Goal: Check status

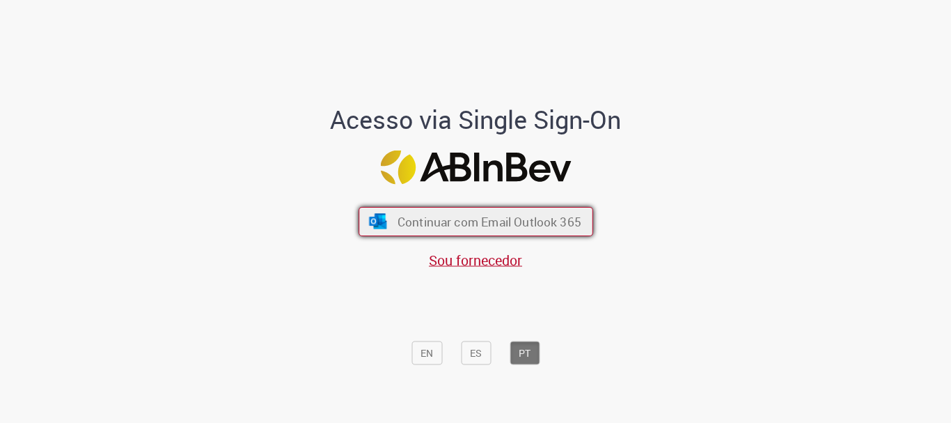
click at [481, 223] on span "Continuar com Email Outlook 365" at bounding box center [489, 222] width 184 height 16
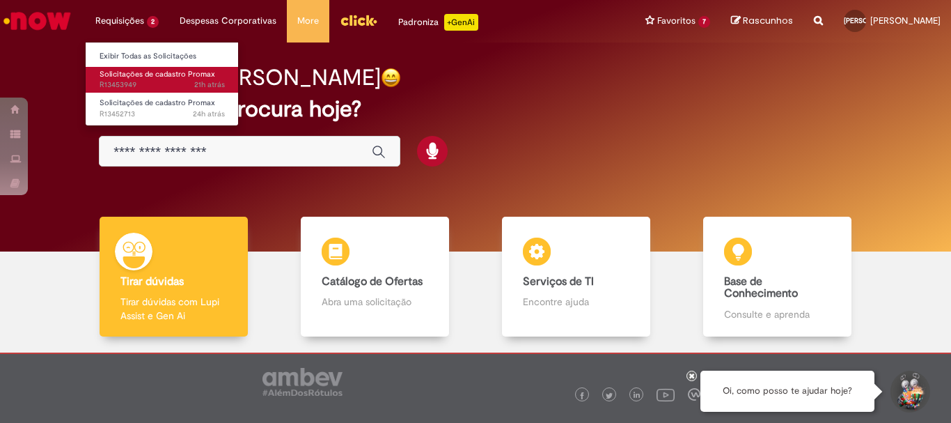
click at [145, 72] on span "Solicitações de cadastro Promax" at bounding box center [158, 74] width 116 height 10
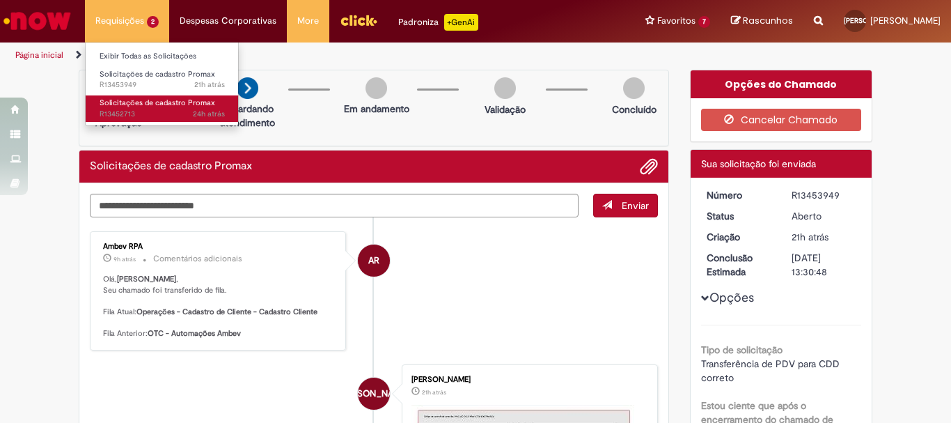
click at [146, 104] on span "Solicitações de cadastro Promax" at bounding box center [158, 103] width 116 height 10
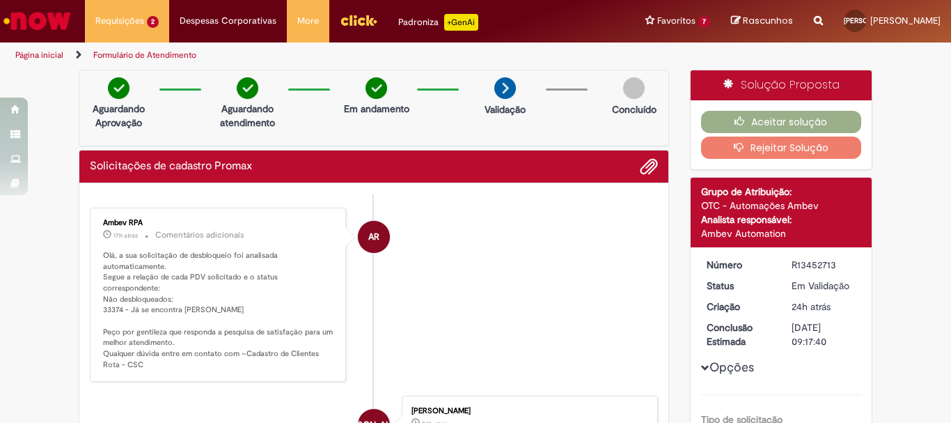
click at [114, 293] on p "Olá, a sua solicitação de desbloqueio foi analisada automaticamente. Segue a re…" at bounding box center [219, 310] width 232 height 120
click at [109, 296] on p "Olá, a sua solicitação de desbloqueio foi analisada automaticamente. Segue a re…" at bounding box center [219, 310] width 232 height 120
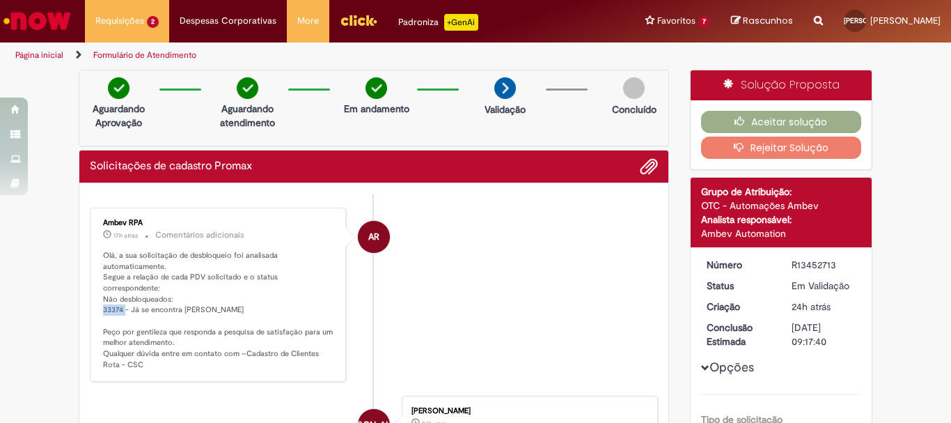
copy p "33374"
click at [773, 114] on button "Aceitar solução" at bounding box center [781, 122] width 161 height 22
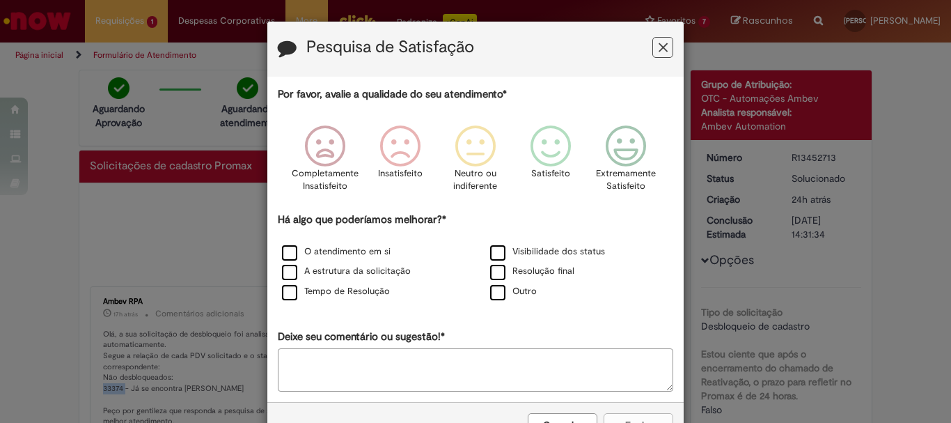
click at [659, 40] on icon "Feedback" at bounding box center [663, 47] width 9 height 15
